Goal: Navigation & Orientation: Find specific page/section

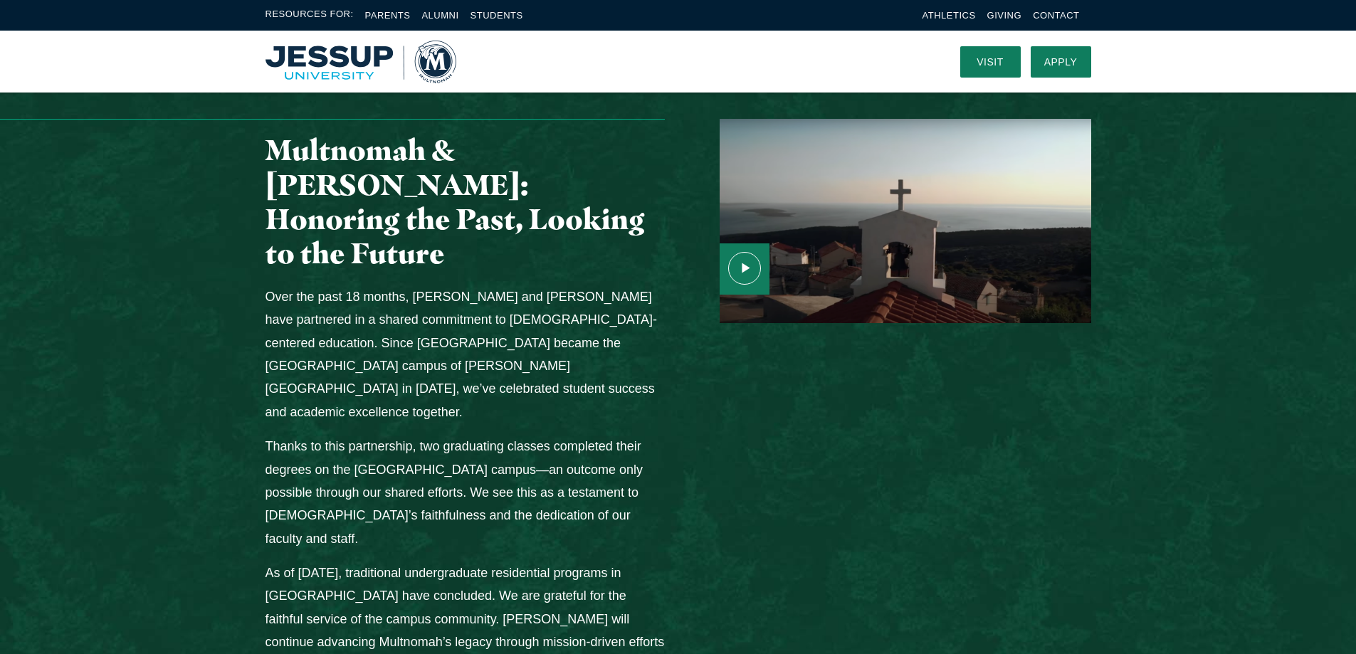
scroll to position [1495, 0]
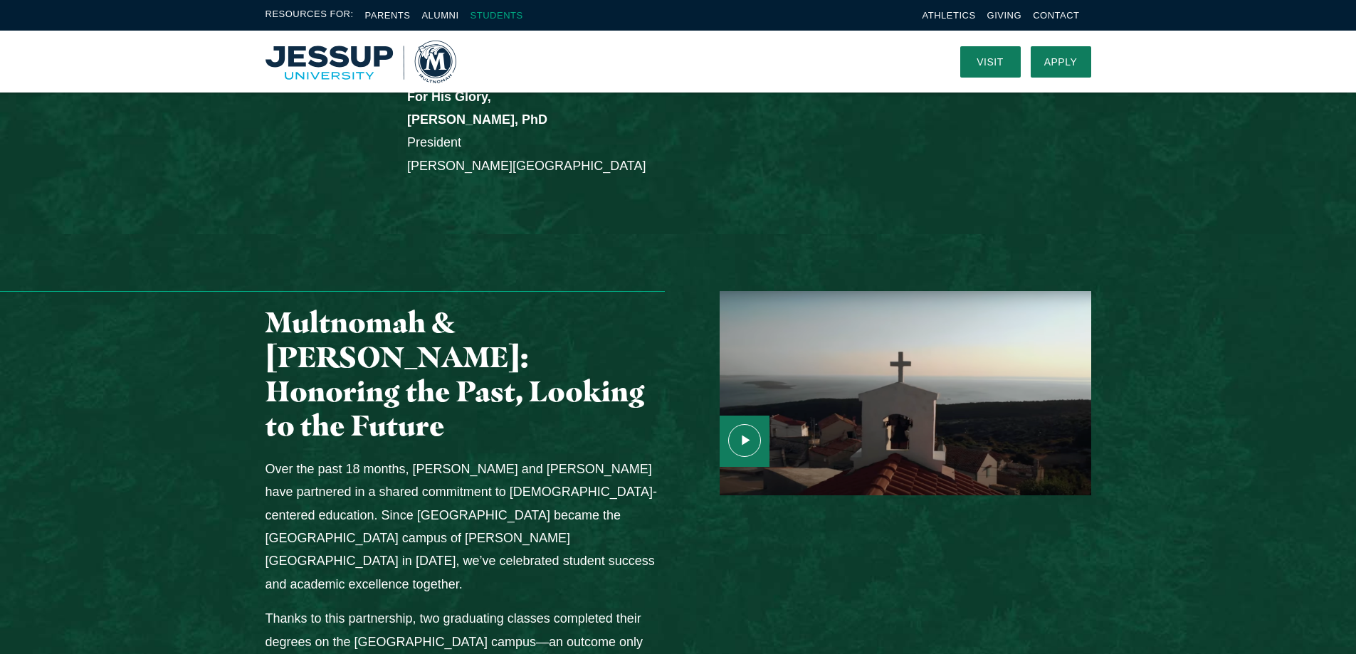
click at [490, 14] on link "Students" at bounding box center [496, 15] width 53 height 11
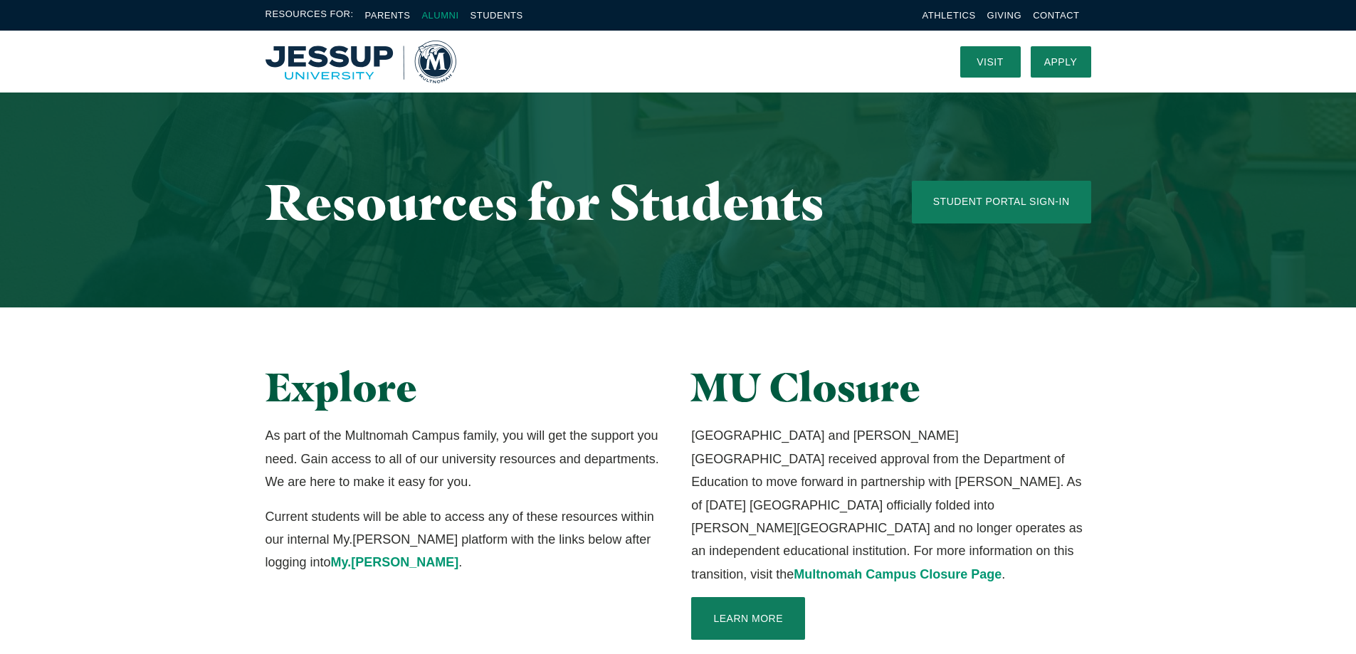
click at [446, 17] on link "Alumni" at bounding box center [439, 15] width 37 height 11
